Goal: Transaction & Acquisition: Purchase product/service

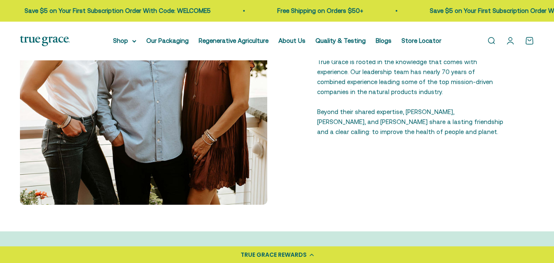
scroll to position [258, 0]
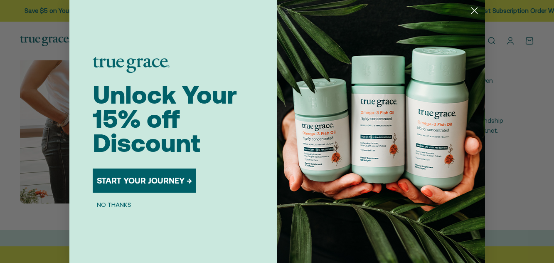
click at [472, 14] on circle "Close dialog" at bounding box center [474, 11] width 14 height 14
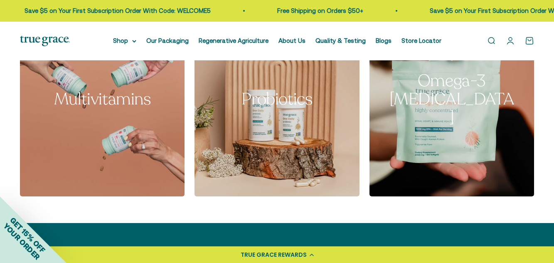
scroll to position [1325, 0]
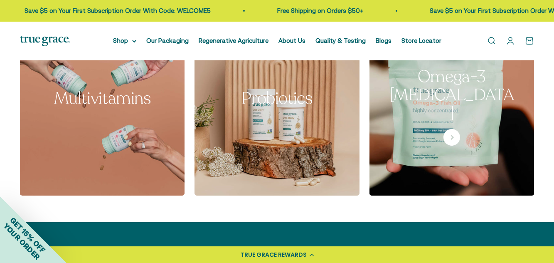
click at [420, 160] on img at bounding box center [451, 96] width 174 height 209
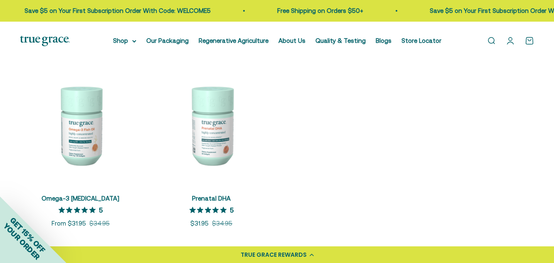
scroll to position [142, 0]
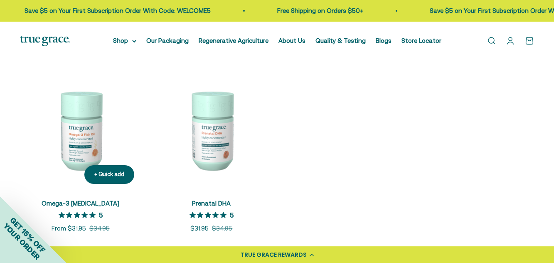
click at [90, 127] on img at bounding box center [80, 129] width 121 height 121
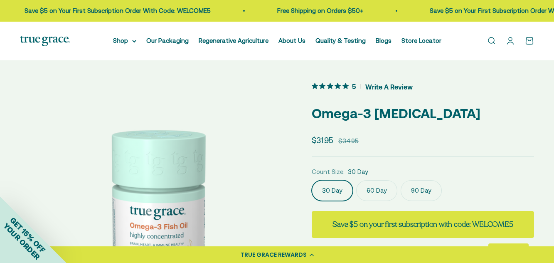
click at [378, 188] on label "60 Day" at bounding box center [376, 190] width 41 height 21
click at [312, 180] on input "60 Day" at bounding box center [311, 179] width 0 height 0
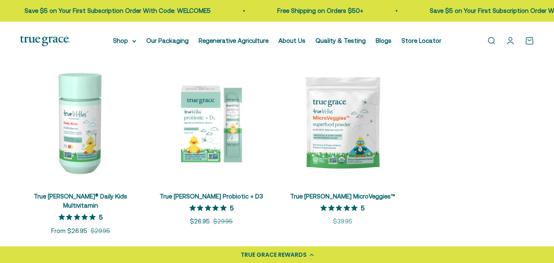
scroll to position [153, 0]
click at [86, 126] on img at bounding box center [80, 121] width 121 height 121
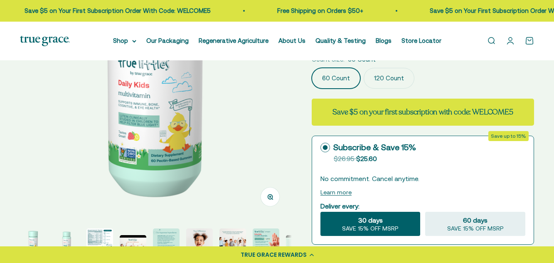
scroll to position [136, 0]
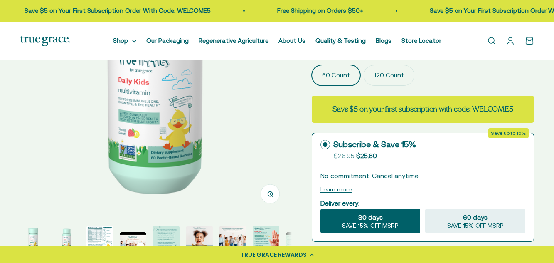
click at [387, 209] on div "30 days SAVE 15% OFF MSRP" at bounding box center [370, 221] width 100 height 24
click at [320, 208] on input "30 days SAVE 15% OFF MSRP" at bounding box center [320, 208] width 0 height 0
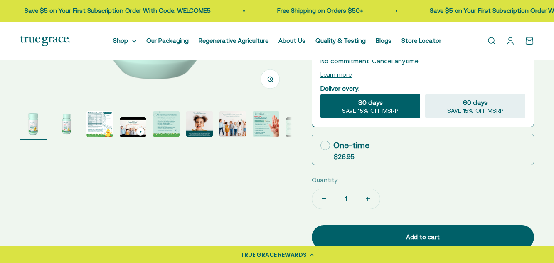
scroll to position [258, 0]
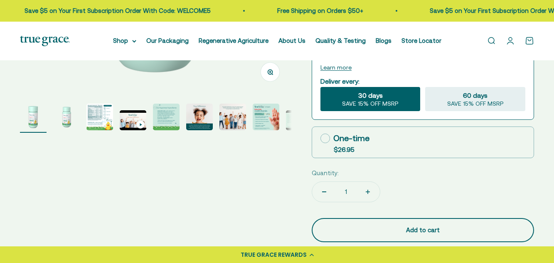
click at [388, 225] on div "Add to cart" at bounding box center [422, 230] width 189 height 10
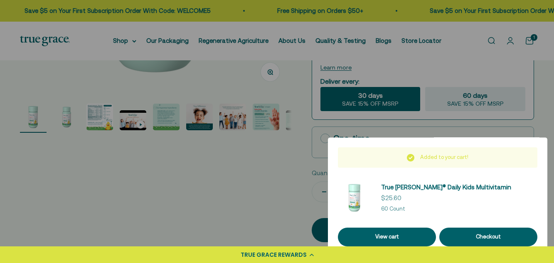
click at [274, 166] on div at bounding box center [277, 131] width 554 height 263
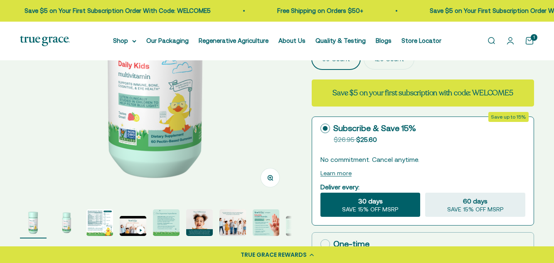
scroll to position [0, 0]
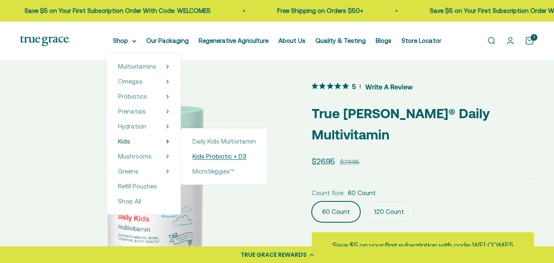
click at [211, 153] on span "Kids Probiotic + D3" at bounding box center [219, 155] width 54 height 7
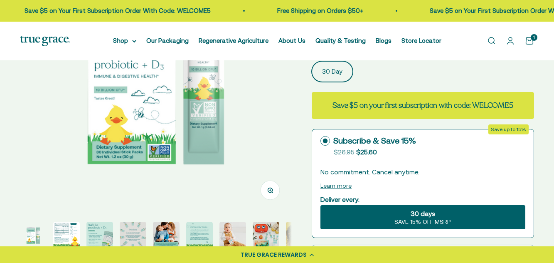
scroll to position [179, 0]
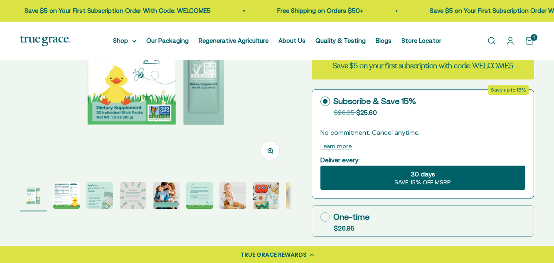
click at [323, 212] on icon at bounding box center [325, 217] width 10 height 10
click at [320, 216] on input "One-time $26.95" at bounding box center [320, 216] width 0 height 0
radio input "true"
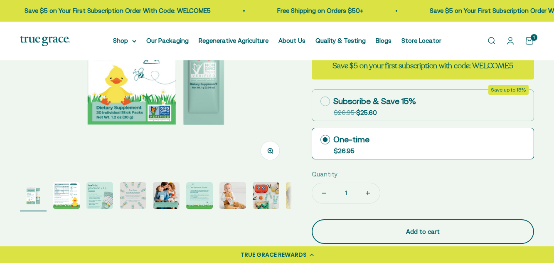
click at [369, 219] on button "Add to cart" at bounding box center [423, 231] width 222 height 24
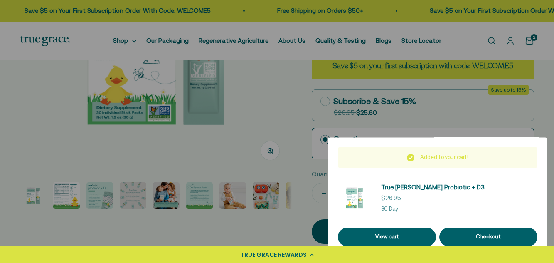
click at [266, 118] on div at bounding box center [277, 131] width 554 height 263
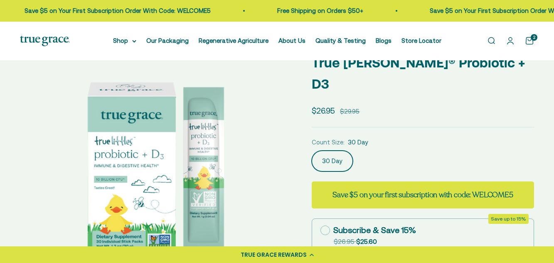
scroll to position [0, 0]
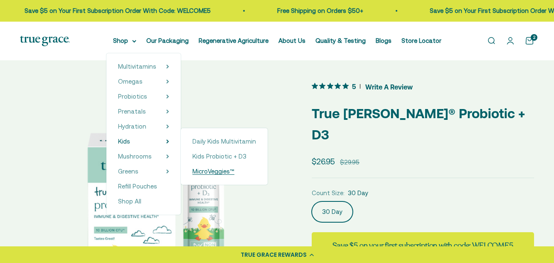
click at [203, 172] on span "MicroVeggies™" at bounding box center [213, 170] width 42 height 7
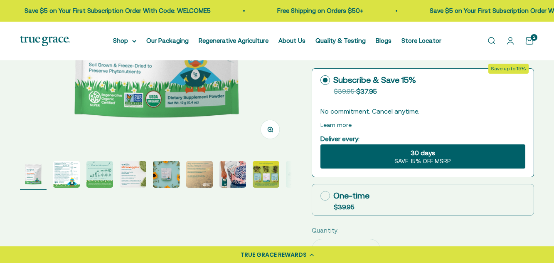
scroll to position [202, 0]
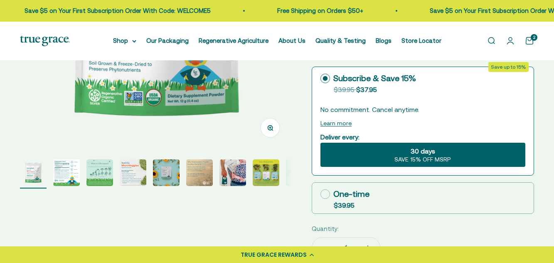
click at [61, 168] on img "Go to item 2" at bounding box center [66, 172] width 27 height 27
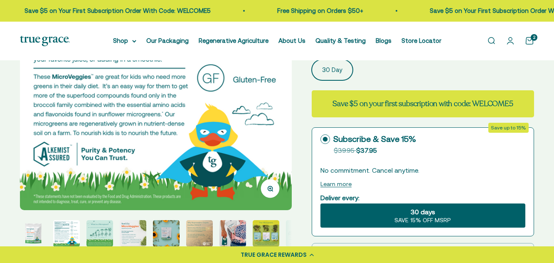
scroll to position [158, 0]
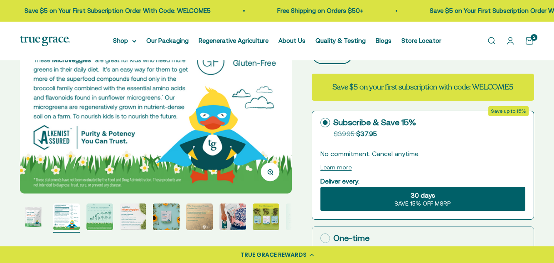
click at [222, 216] on img "Go to item 7" at bounding box center [232, 216] width 27 height 27
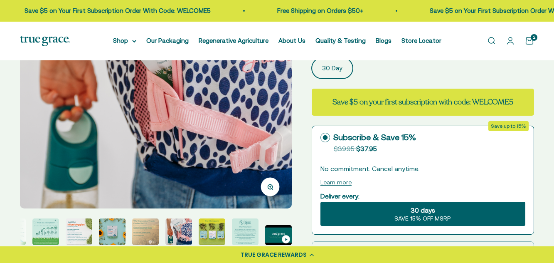
scroll to position [142, 0]
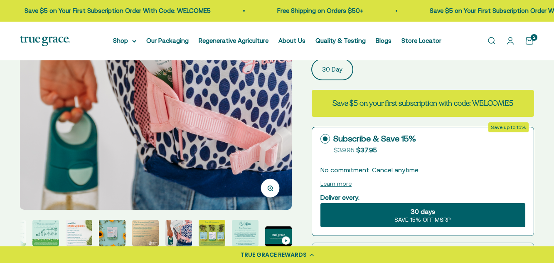
click at [181, 230] on img "Go to item 7" at bounding box center [178, 232] width 27 height 27
click at [147, 235] on img "Go to item 6" at bounding box center [145, 232] width 27 height 27
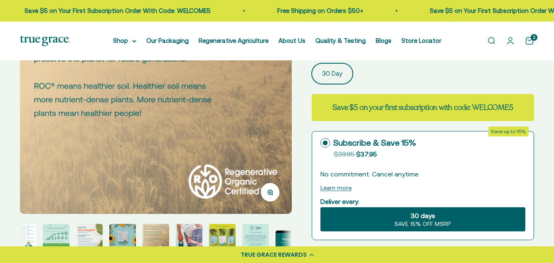
scroll to position [140, 0]
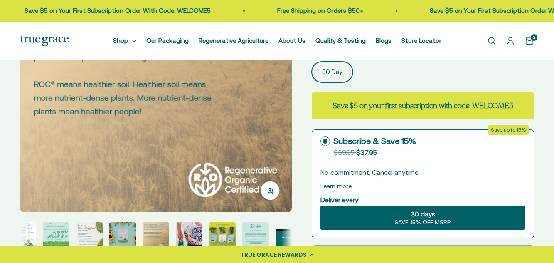
click at [123, 233] on img "Go to item 5" at bounding box center [122, 235] width 27 height 27
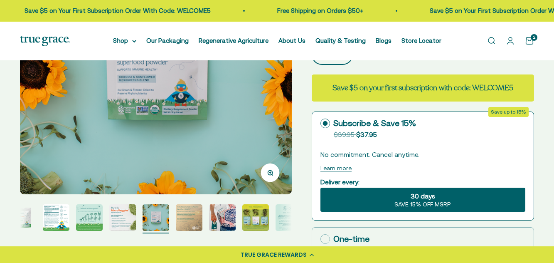
scroll to position [185, 0]
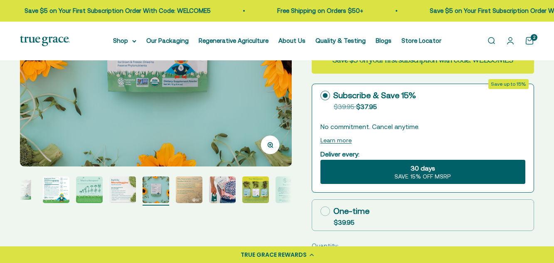
click at [259, 182] on img "Go to item 8" at bounding box center [255, 189] width 27 height 27
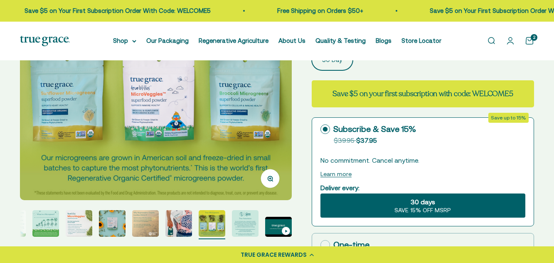
scroll to position [206, 0]
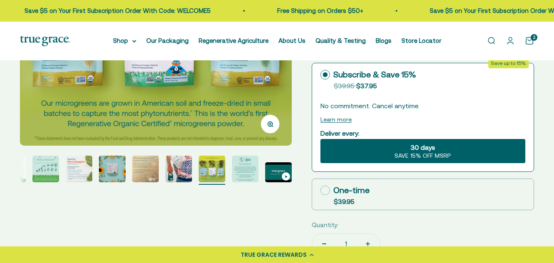
click at [326, 185] on icon at bounding box center [325, 190] width 10 height 10
click at [320, 190] on input "One-time $39.95" at bounding box center [320, 190] width 0 height 0
radio input "true"
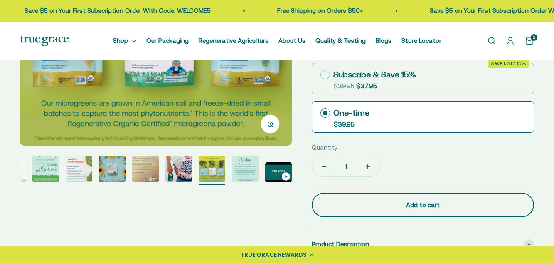
click at [379, 200] on div "Add to cart" at bounding box center [422, 205] width 189 height 10
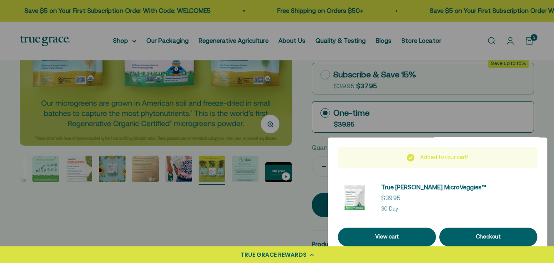
click at [278, 219] on div at bounding box center [277, 131] width 554 height 263
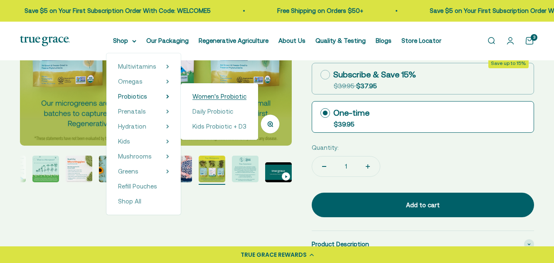
click at [207, 93] on span "Women's Probiotic" at bounding box center [219, 96] width 54 height 7
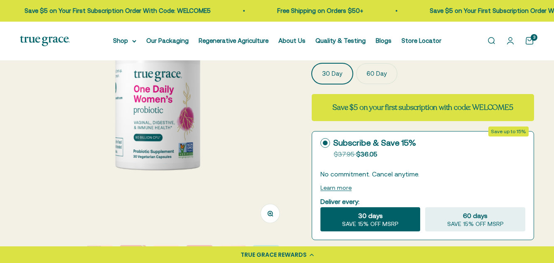
scroll to position [118, 0]
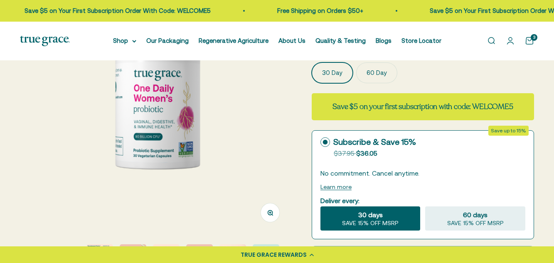
click at [381, 217] on span "30 days" at bounding box center [370, 214] width 25 height 10
click at [320, 206] on input "30 days SAVE 15% OFF MSRP" at bounding box center [320, 206] width 0 height 0
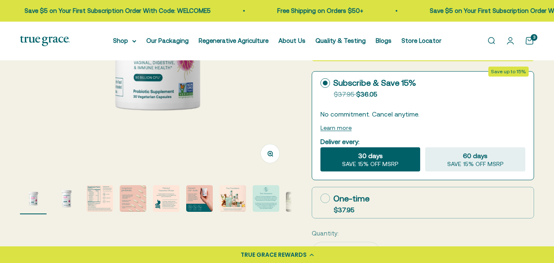
scroll to position [235, 0]
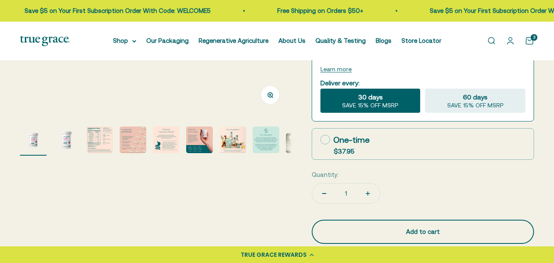
click at [350, 231] on div "Add to cart" at bounding box center [422, 231] width 189 height 10
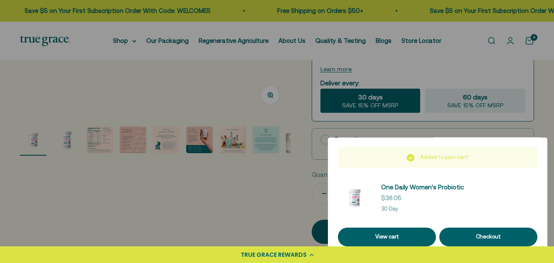
click at [275, 197] on div at bounding box center [277, 131] width 554 height 263
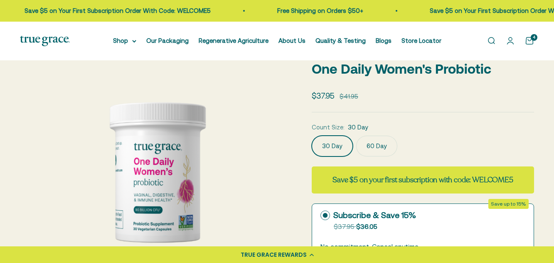
scroll to position [0, 0]
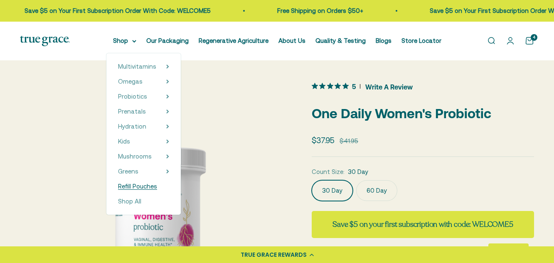
click at [148, 189] on span "Refill Pouches" at bounding box center [137, 185] width 39 height 7
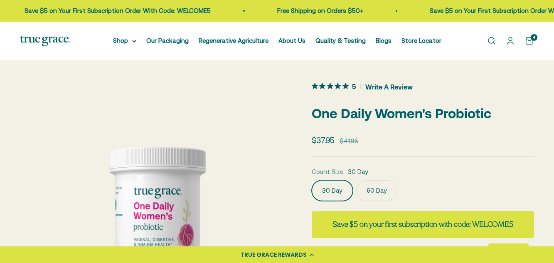
click at [530, 41] on link "Open cart 4" at bounding box center [529, 40] width 9 height 9
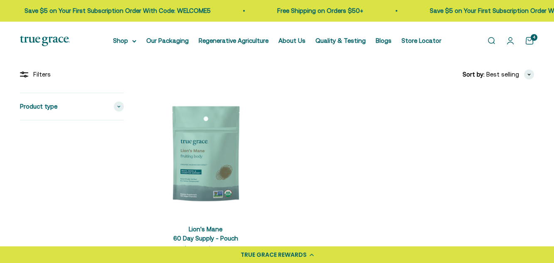
scroll to position [115, 0]
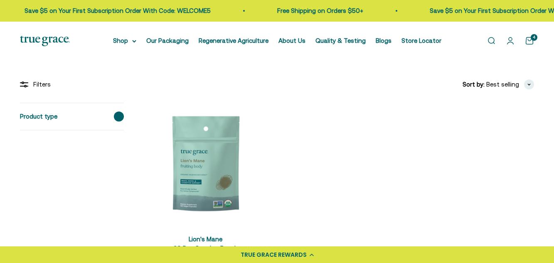
click at [123, 116] on span at bounding box center [119, 116] width 10 height 10
click at [152, 77] on section "Filters Sort by Featured Best selling Alphabetically, A-Z Alphabetically, Z-A P…" at bounding box center [277, 174] width 554 height 231
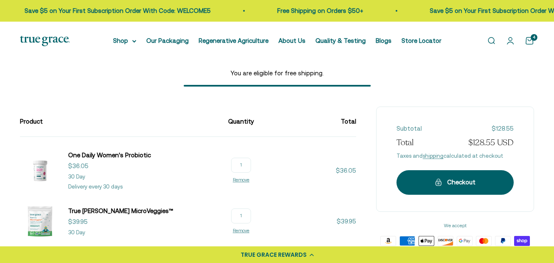
scroll to position [35, 0]
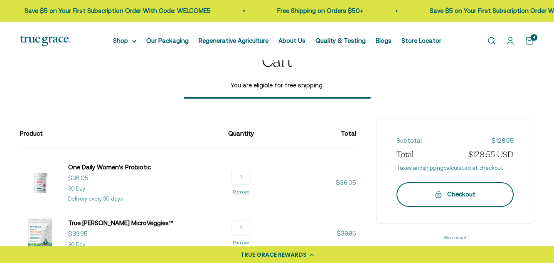
click at [439, 191] on icon "submit" at bounding box center [438, 193] width 7 height 7
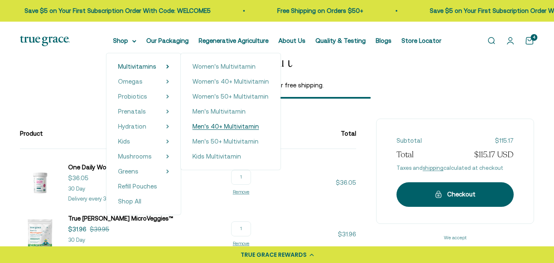
click at [222, 127] on span "Men's 40+ Multivitamin" at bounding box center [225, 126] width 66 height 7
click at [216, 110] on span "Men's Multivitamin" at bounding box center [218, 111] width 53 height 7
click at [222, 128] on span "Men's 40+ Multivitamin" at bounding box center [225, 126] width 66 height 7
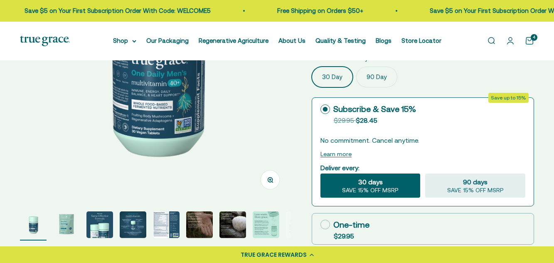
scroll to position [152, 0]
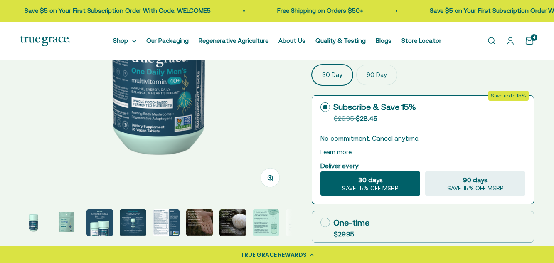
click at [326, 219] on icon at bounding box center [325, 222] width 10 height 10
click at [320, 222] on input "One-time $29.95" at bounding box center [320, 222] width 0 height 0
radio input "true"
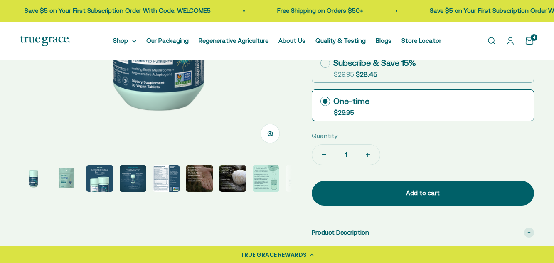
scroll to position [197, 0]
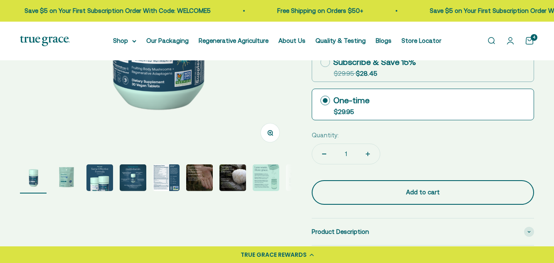
click at [374, 192] on div "Add to cart" at bounding box center [422, 192] width 189 height 10
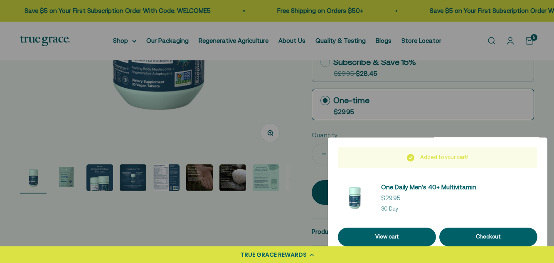
click at [308, 251] on div "TRUE GRACE REWARDS" at bounding box center [277, 254] width 554 height 17
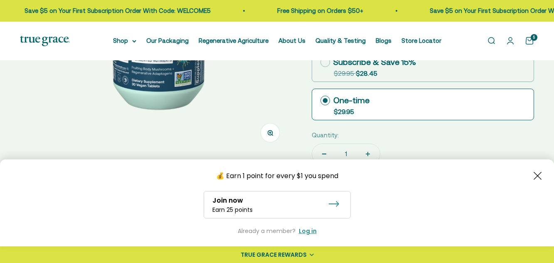
click at [314, 210] on div "Join now Earn 25 points" at bounding box center [277, 204] width 147 height 27
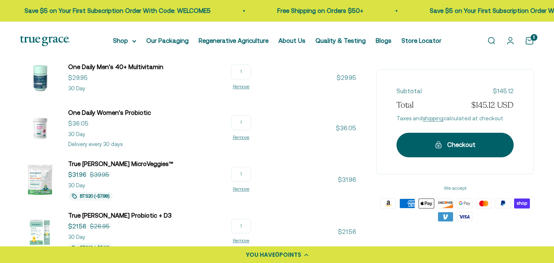
scroll to position [129, 0]
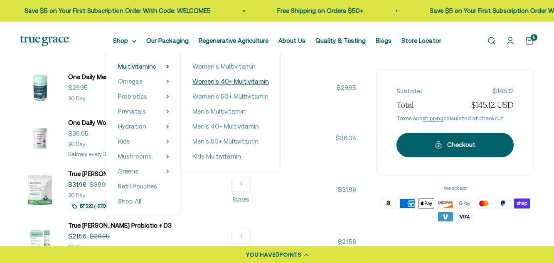
click at [219, 81] on span "Women's 40+ Multivitamin" at bounding box center [230, 81] width 76 height 7
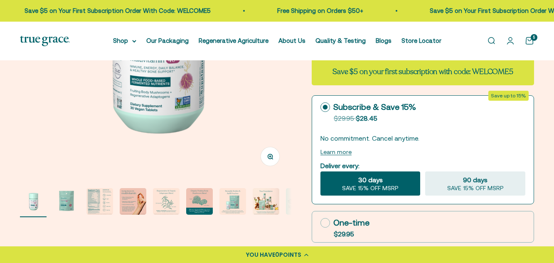
scroll to position [186, 0]
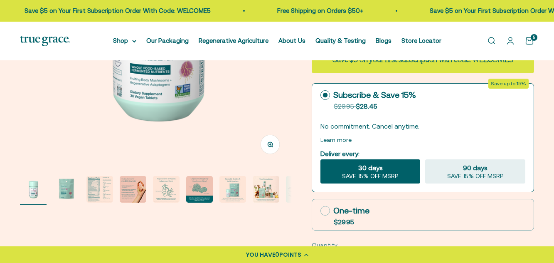
click at [327, 213] on icon at bounding box center [325, 211] width 10 height 10
click at [320, 211] on input "One-time $29.95" at bounding box center [320, 210] width 0 height 0
radio input "true"
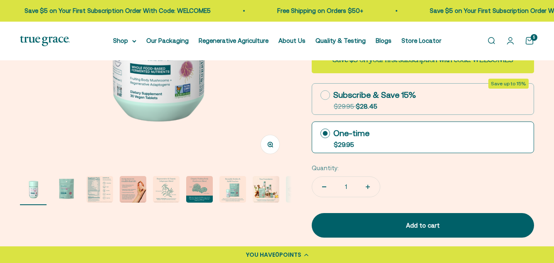
click at [323, 95] on icon at bounding box center [325, 95] width 10 height 10
click at [320, 95] on input "Subscribe & Save 15% Original price strikethrough: $29.95 , Discounted price: $…" at bounding box center [320, 95] width 0 height 0
radio input "true"
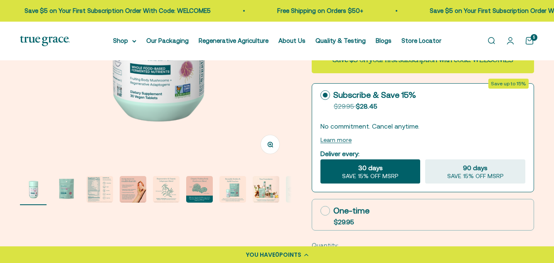
click at [369, 170] on span "30 days" at bounding box center [370, 167] width 25 height 10
click at [320, 159] on input "30 days SAVE 15% OFF MSRP" at bounding box center [320, 159] width 0 height 0
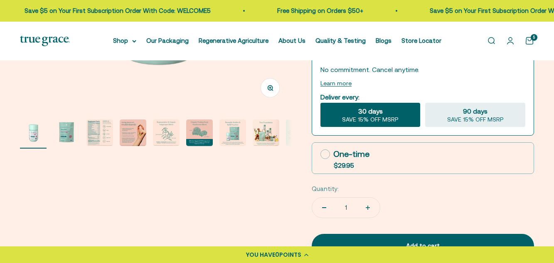
scroll to position [252, 0]
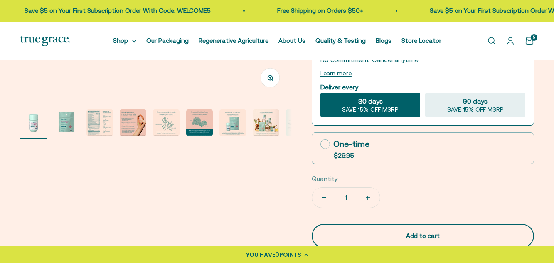
click at [377, 231] on div "Add to cart" at bounding box center [422, 236] width 189 height 10
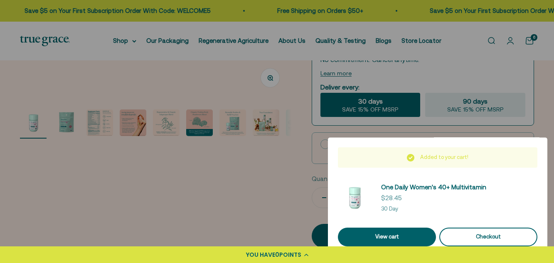
click at [476, 238] on div "Checkout" at bounding box center [488, 236] width 78 height 9
